Goal: Information Seeking & Learning: Check status

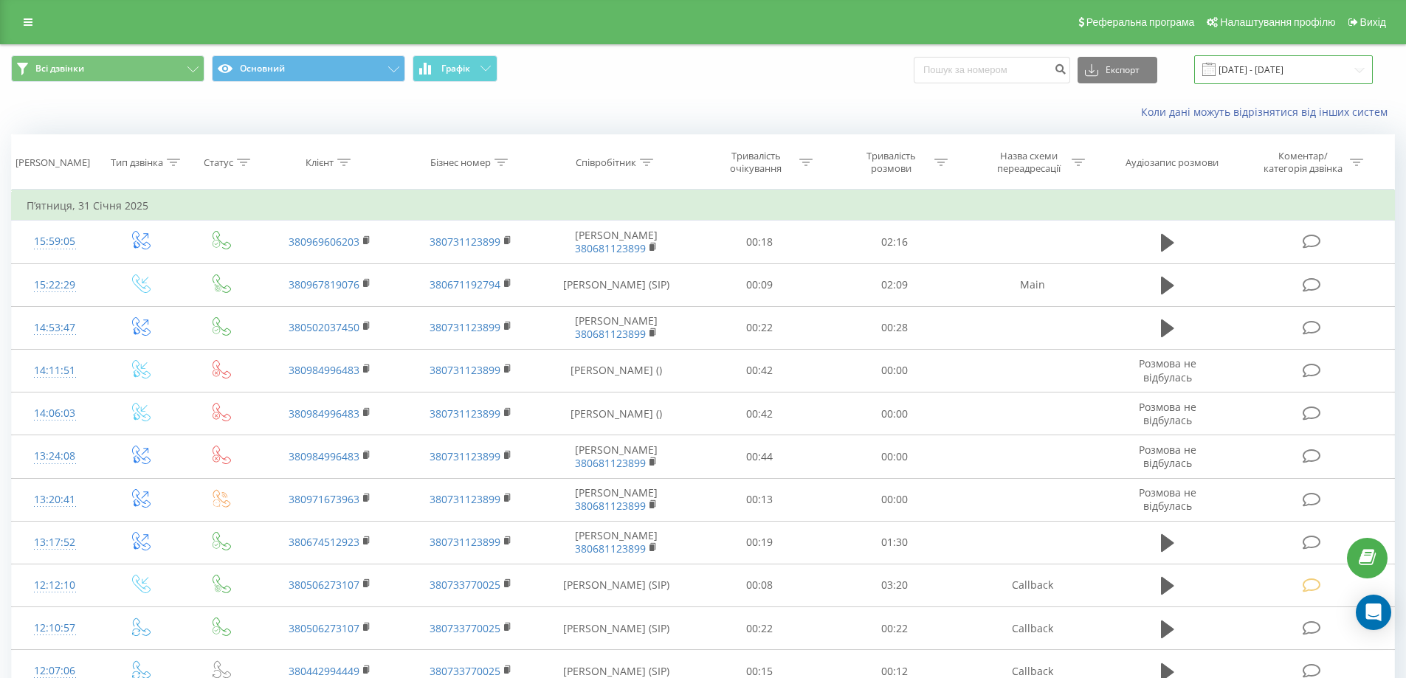
click at [1272, 74] on input "31.12.2024 - 31.01.2025" at bounding box center [1283, 69] width 179 height 29
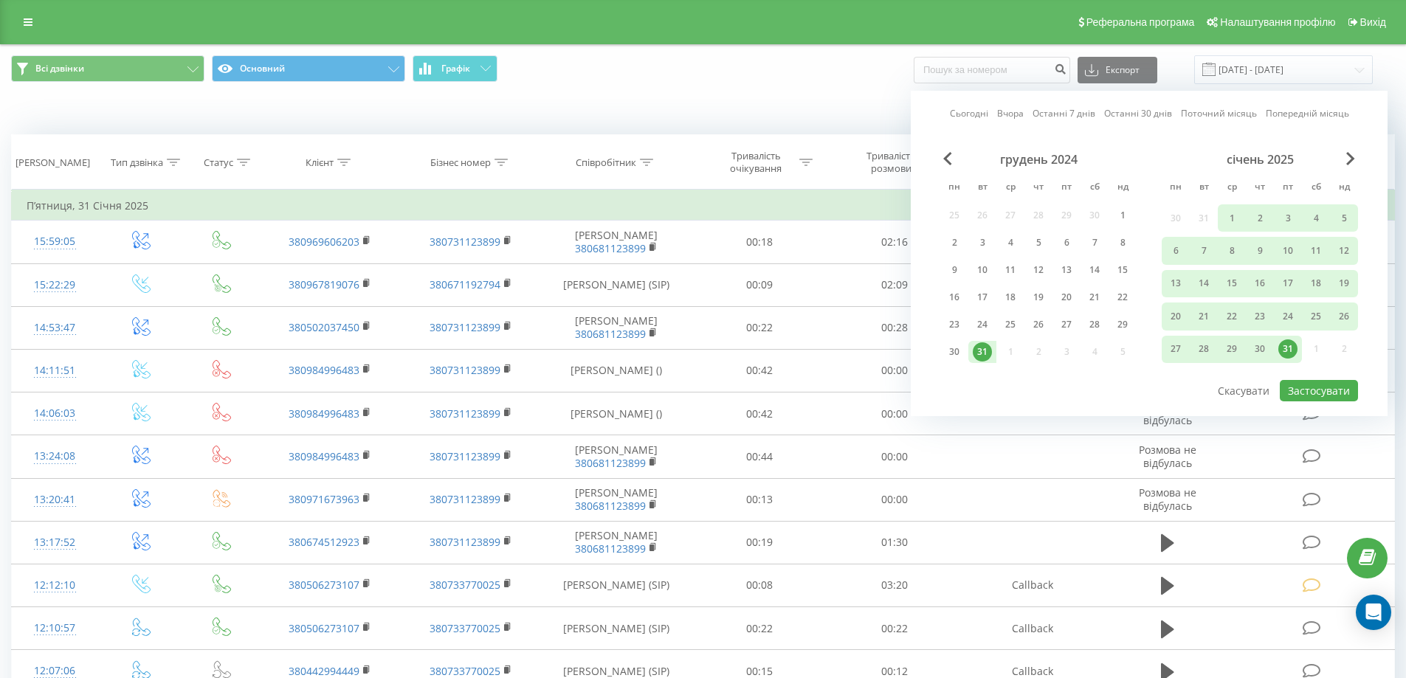
click at [967, 108] on link "Сьогодні" at bounding box center [969, 113] width 38 height 14
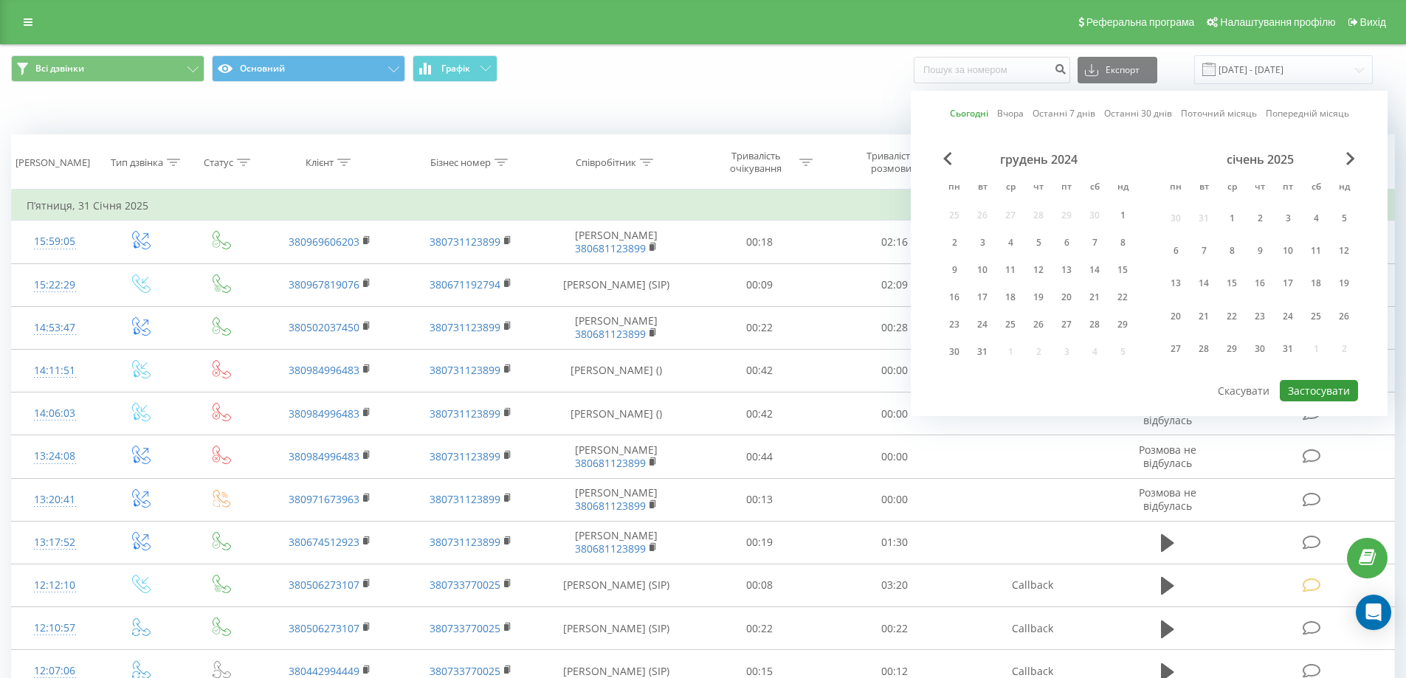
click at [1304, 387] on button "Застосувати" at bounding box center [1318, 390] width 78 height 21
type input "[DATE] - [DATE]"
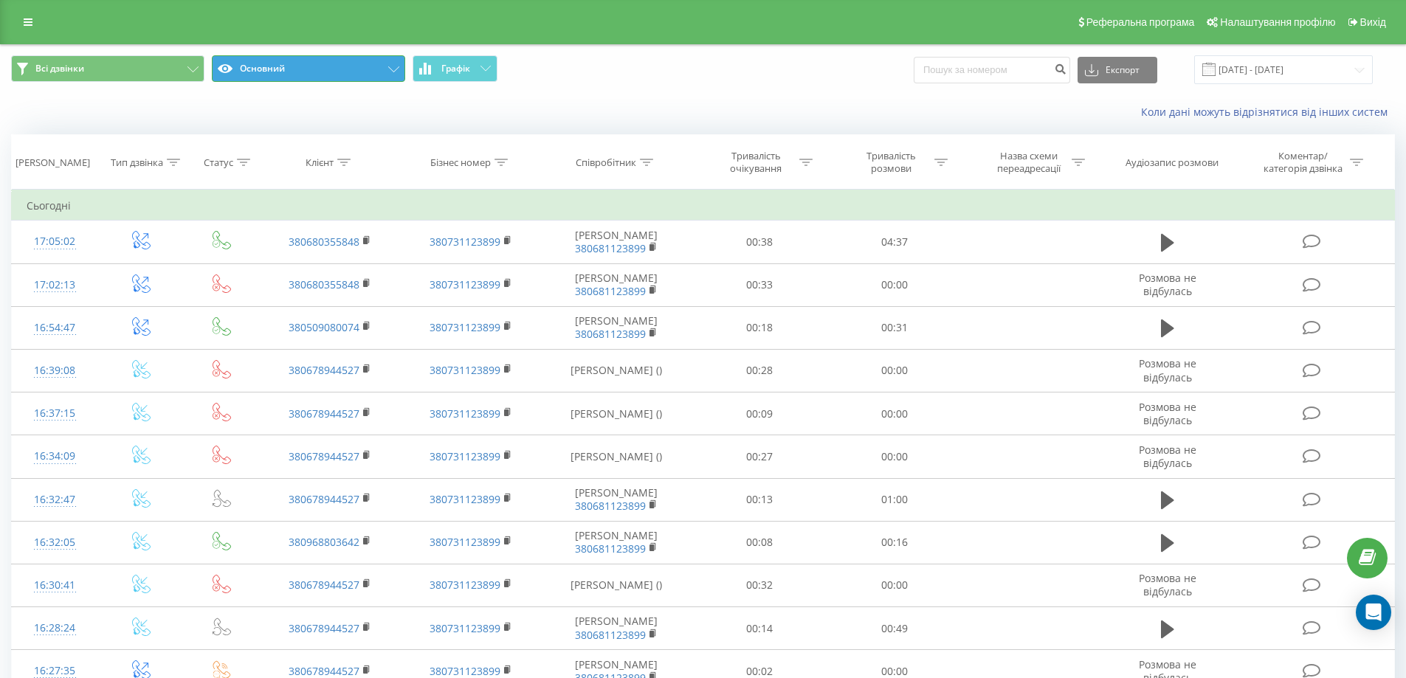
drag, startPoint x: 359, startPoint y: 76, endPoint x: 331, endPoint y: 83, distance: 29.0
click at [358, 75] on button "Основний" at bounding box center [308, 68] width 193 height 27
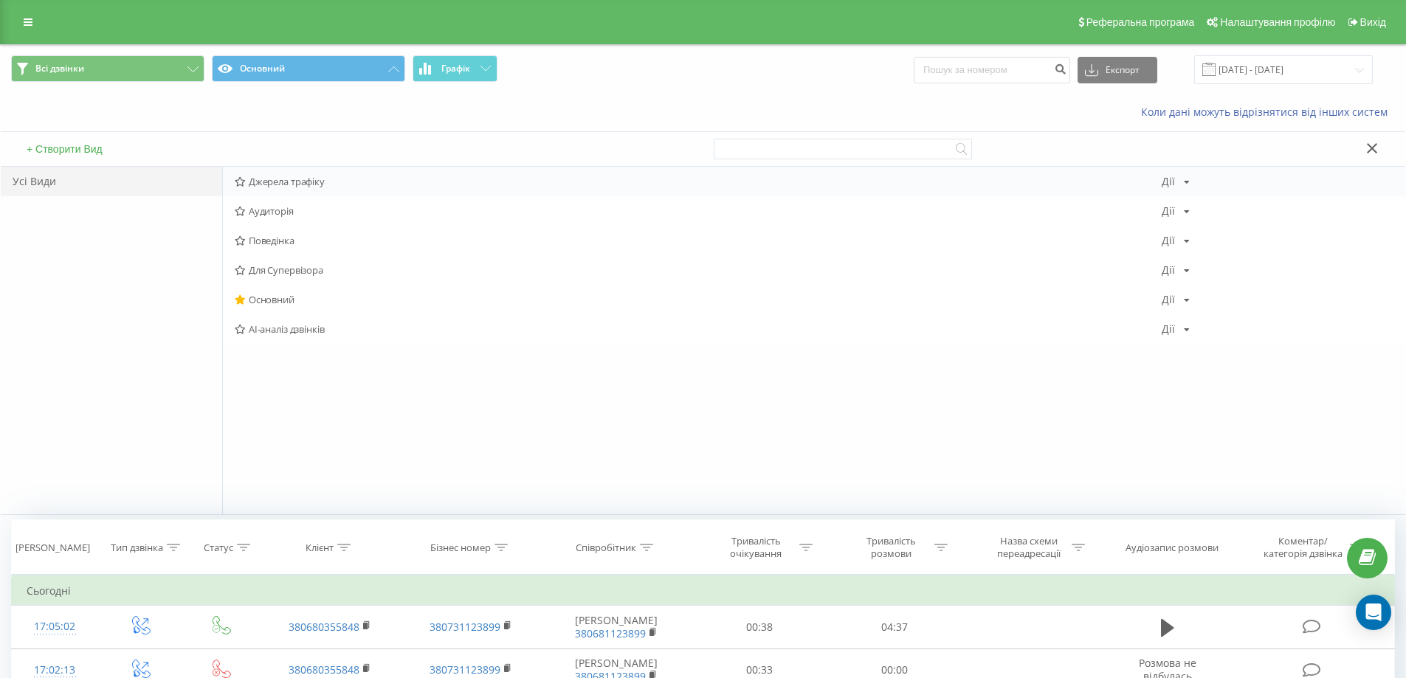
click at [277, 181] on span "Джерела трафіку" at bounding box center [698, 181] width 927 height 10
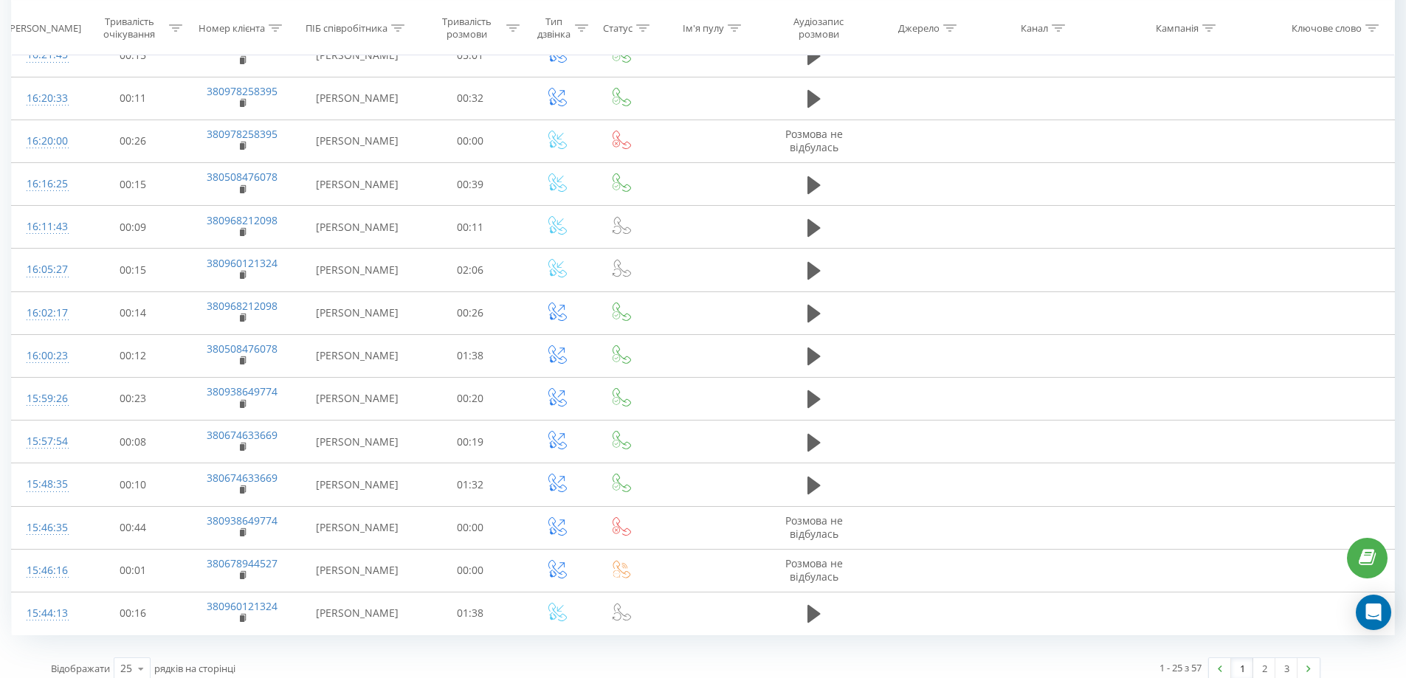
scroll to position [671, 0]
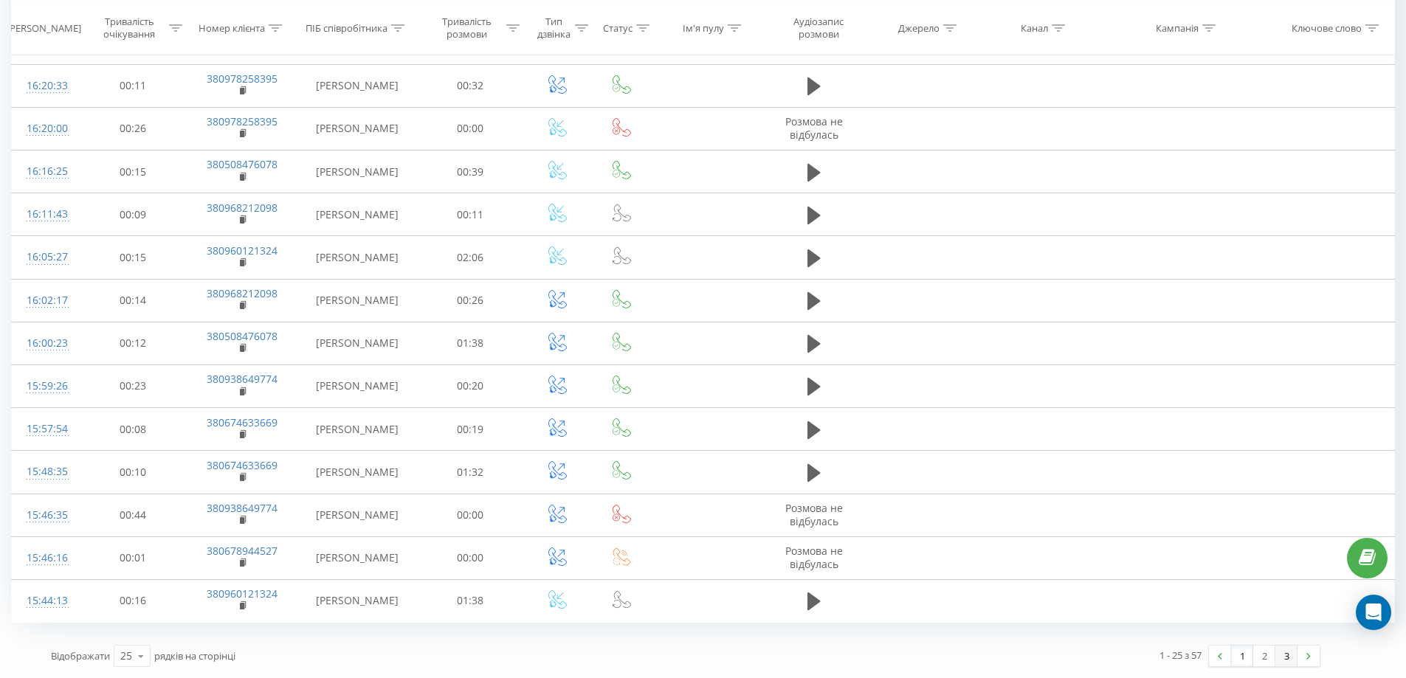
click at [1276, 657] on link "3" at bounding box center [1286, 656] width 22 height 21
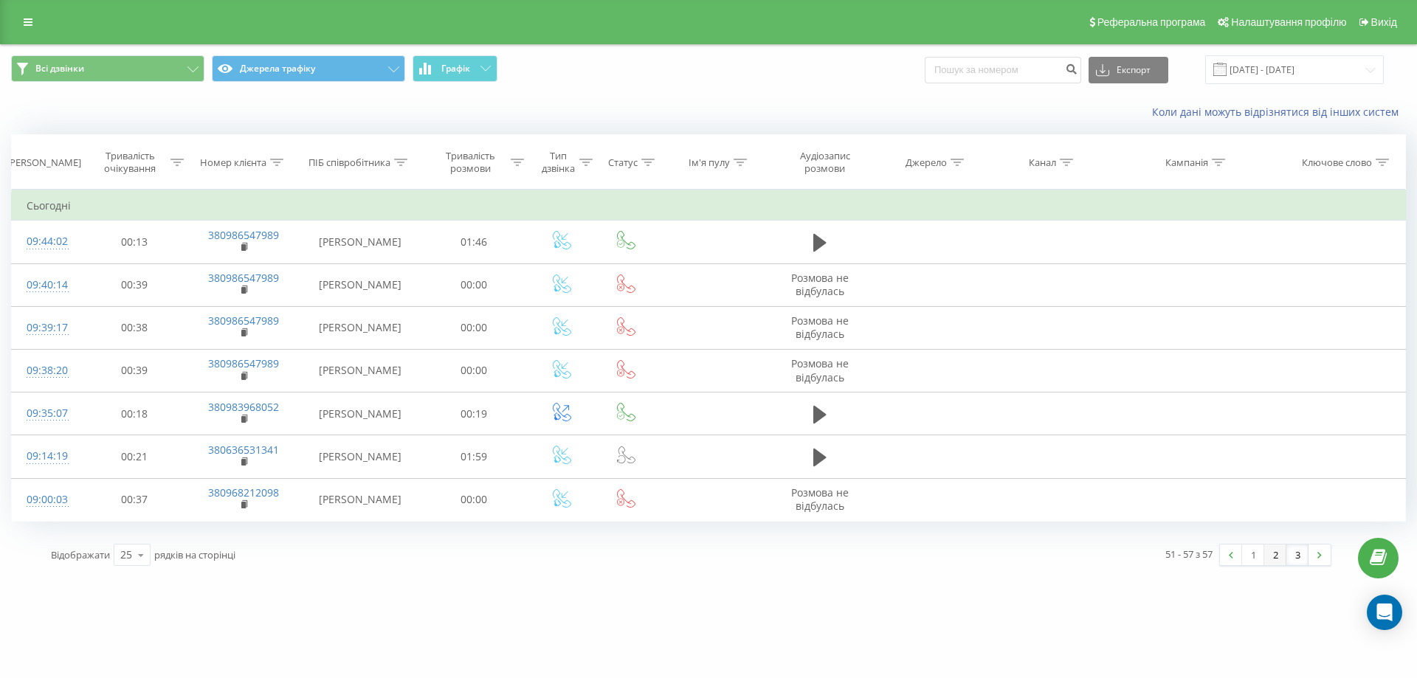
click at [1269, 553] on link "2" at bounding box center [1275, 554] width 22 height 21
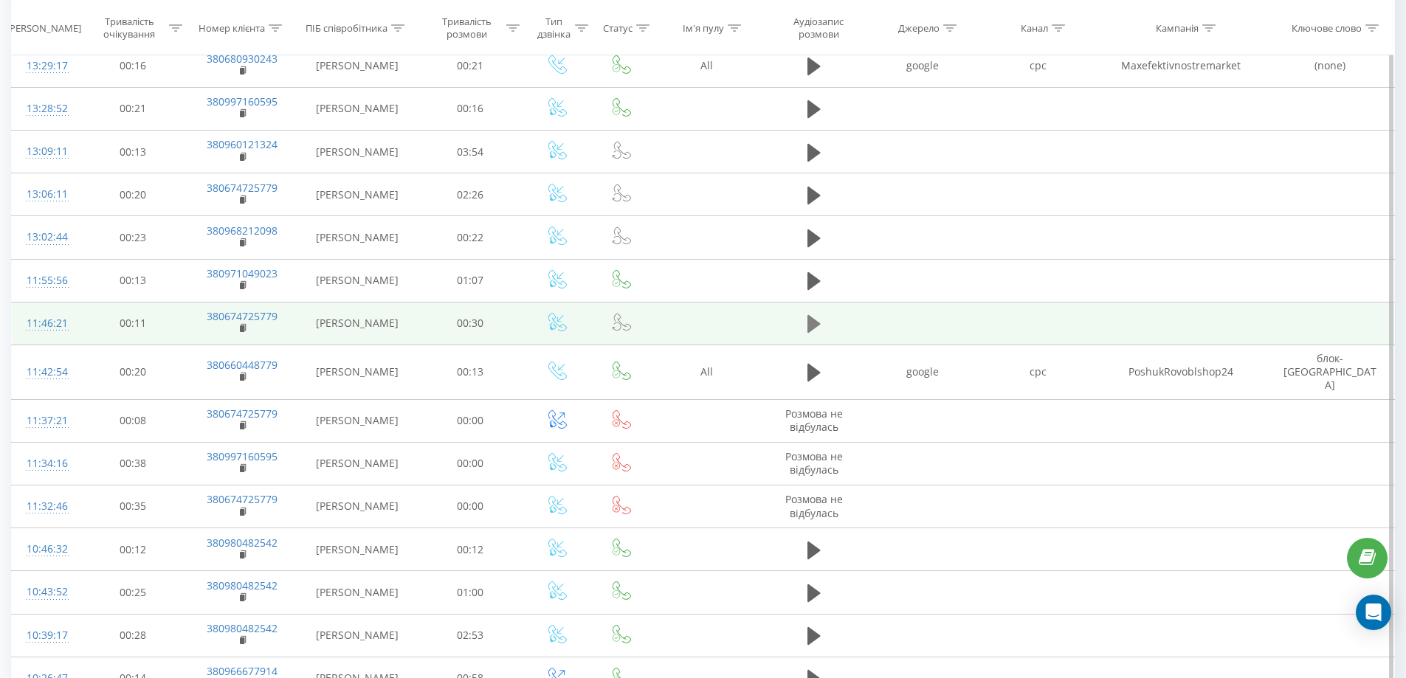
scroll to position [376, 0]
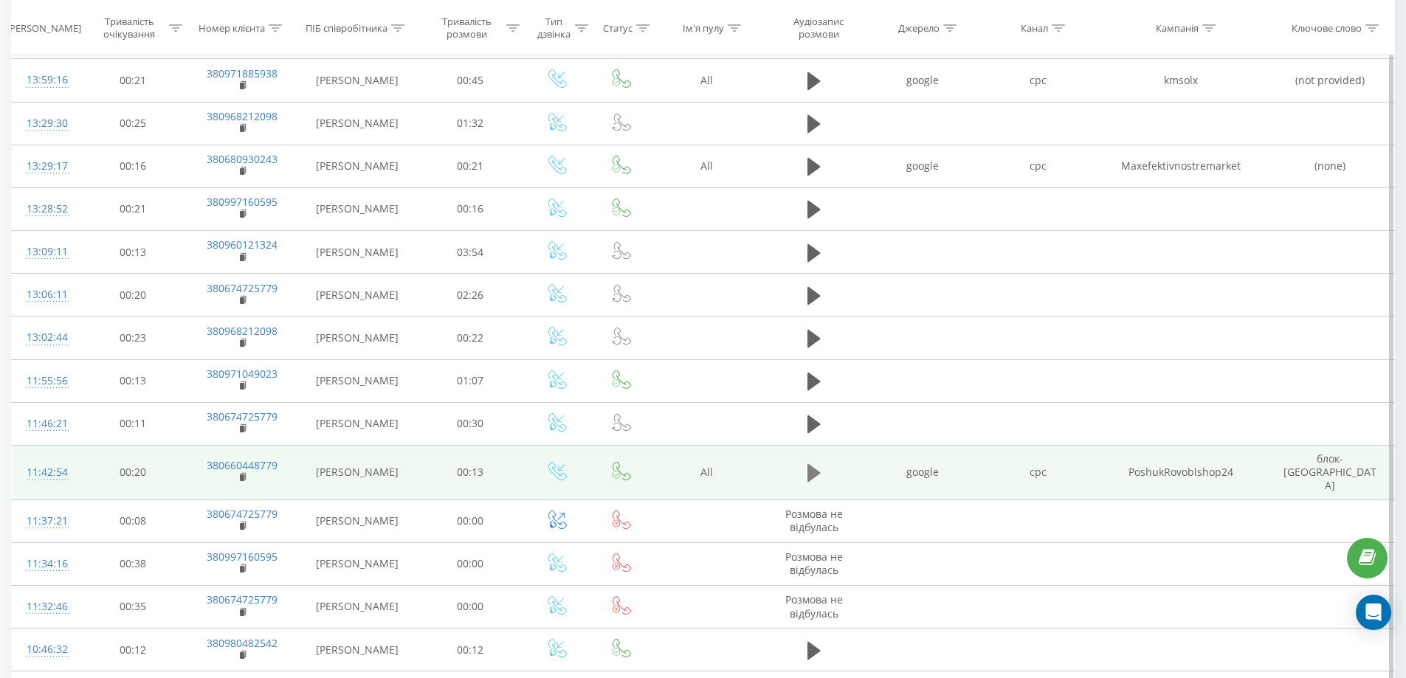
click at [810, 468] on icon at bounding box center [813, 473] width 13 height 18
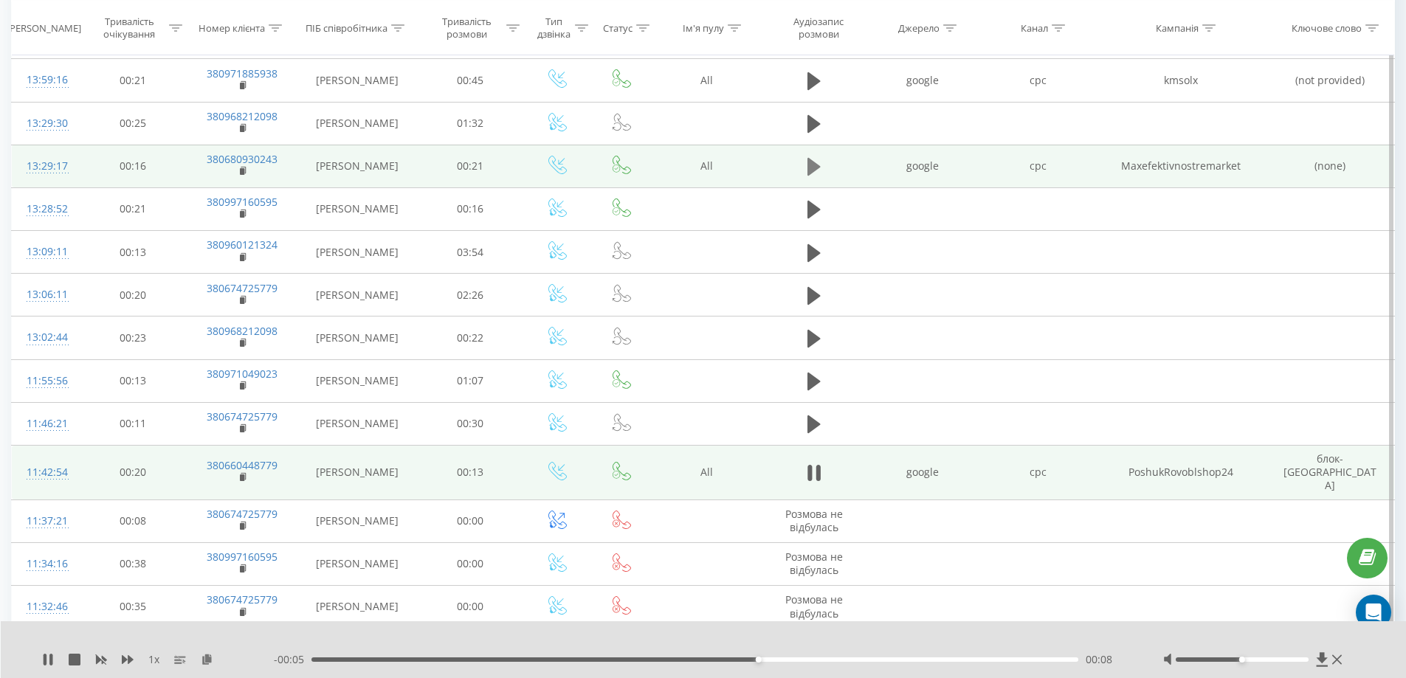
click at [812, 162] on icon at bounding box center [813, 167] width 13 height 18
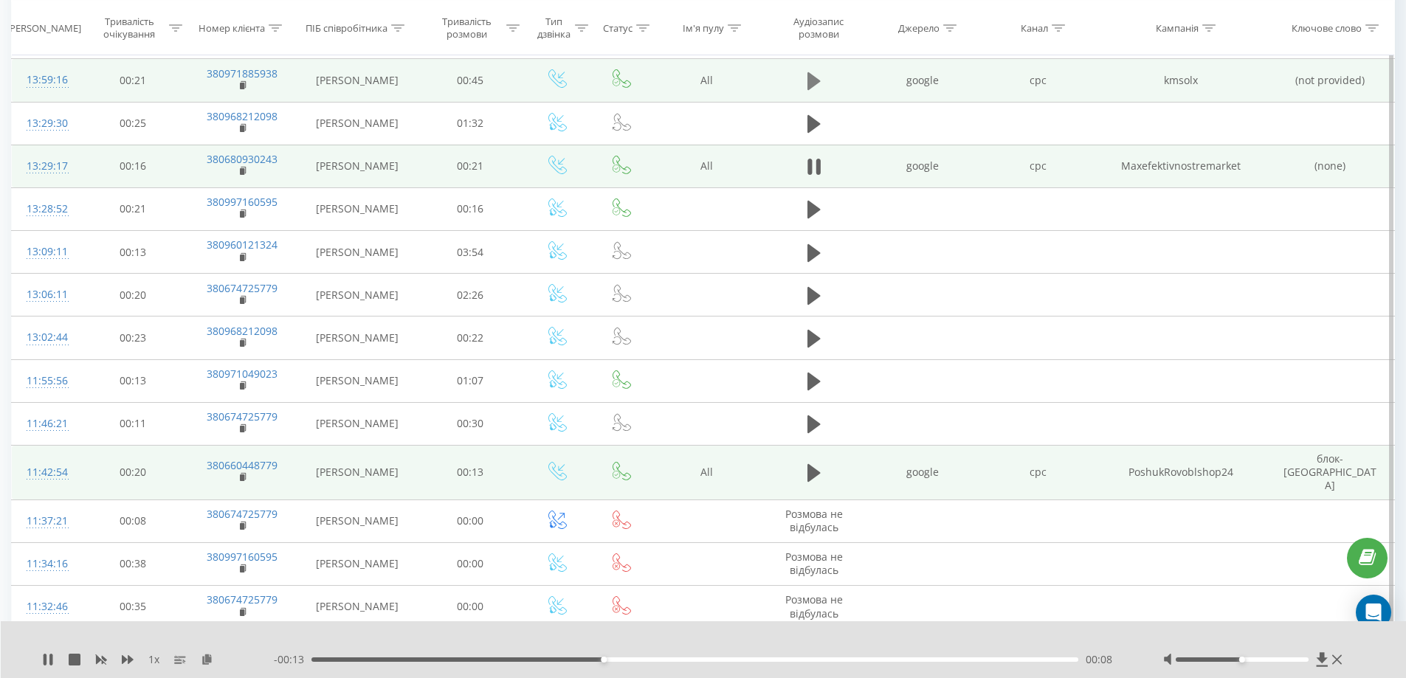
click at [808, 80] on icon at bounding box center [813, 81] width 13 height 18
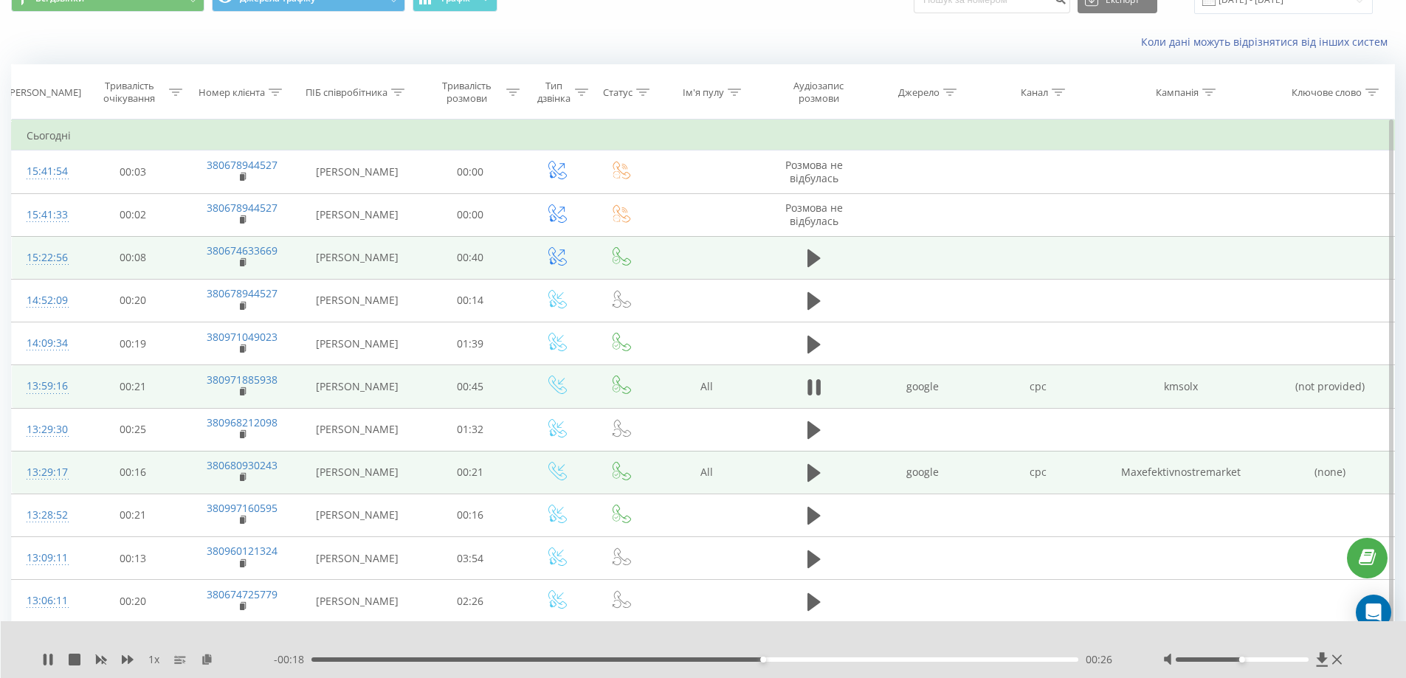
scroll to position [0, 0]
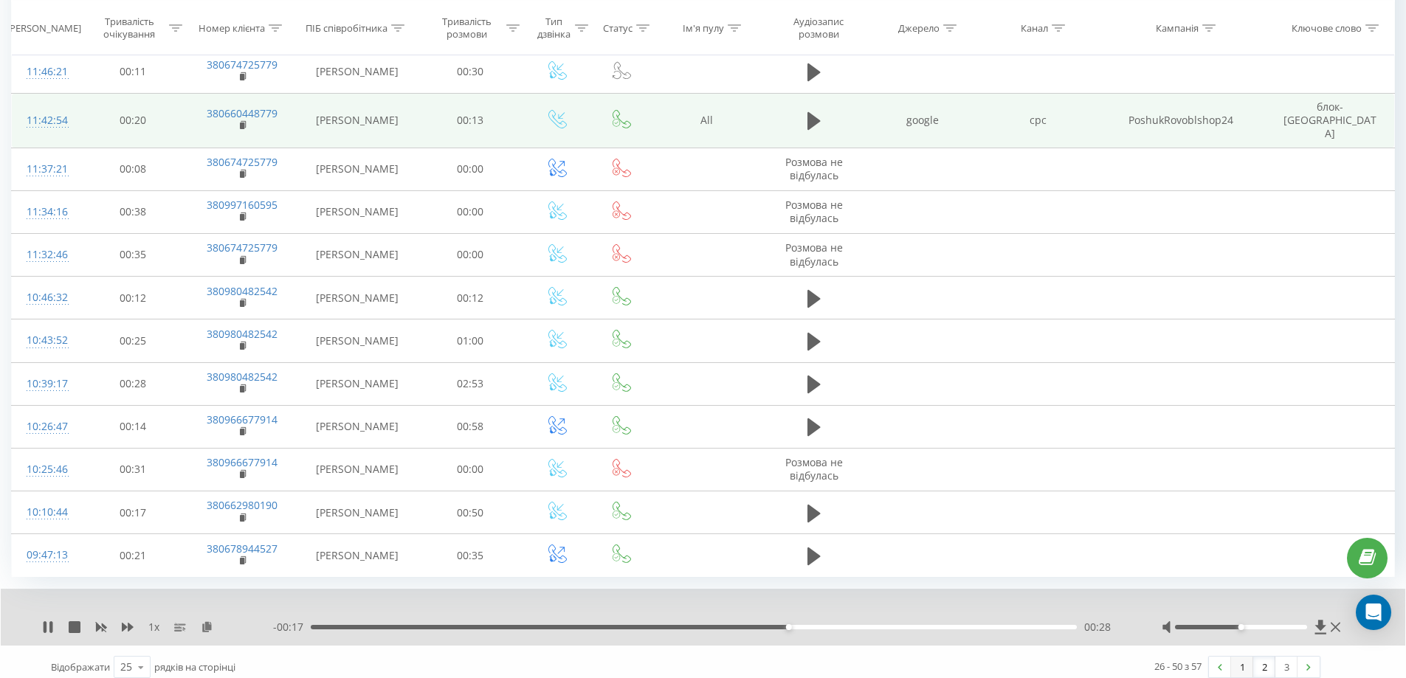
click at [1237, 658] on link "1" at bounding box center [1242, 667] width 22 height 21
